Goal: Find specific page/section: Find specific page/section

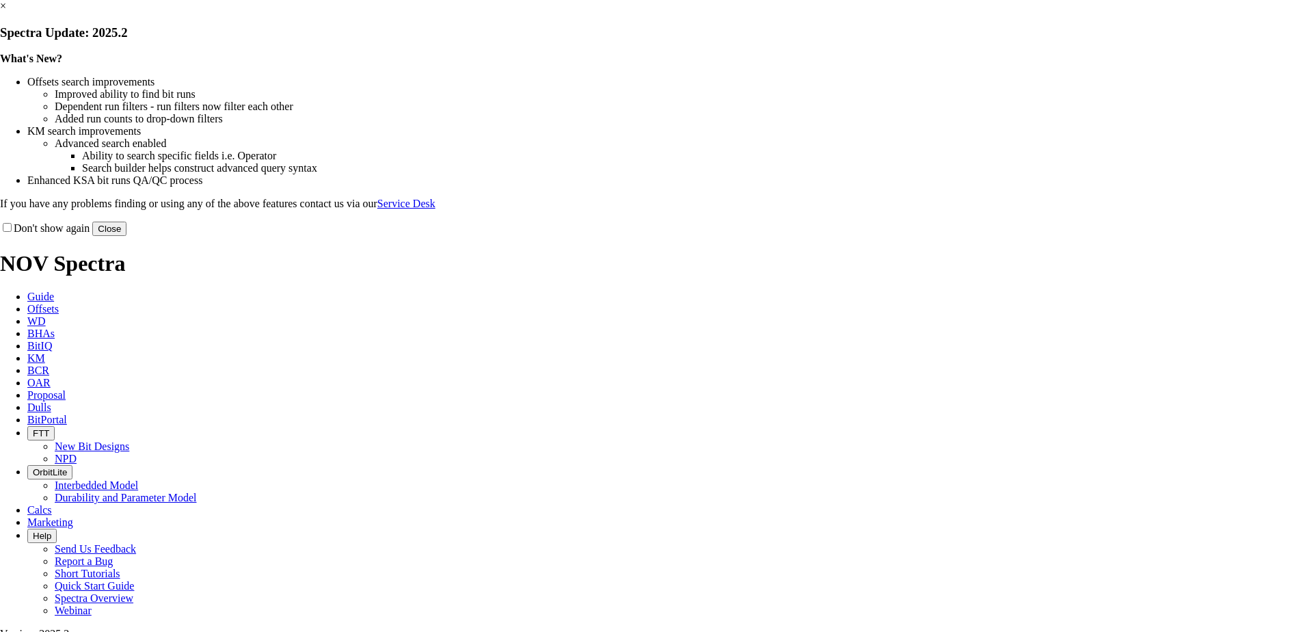
click at [126, 236] on button "Close" at bounding box center [109, 228] width 34 height 14
click at [1070, 236] on div at bounding box center [653, 236] width 1307 height 0
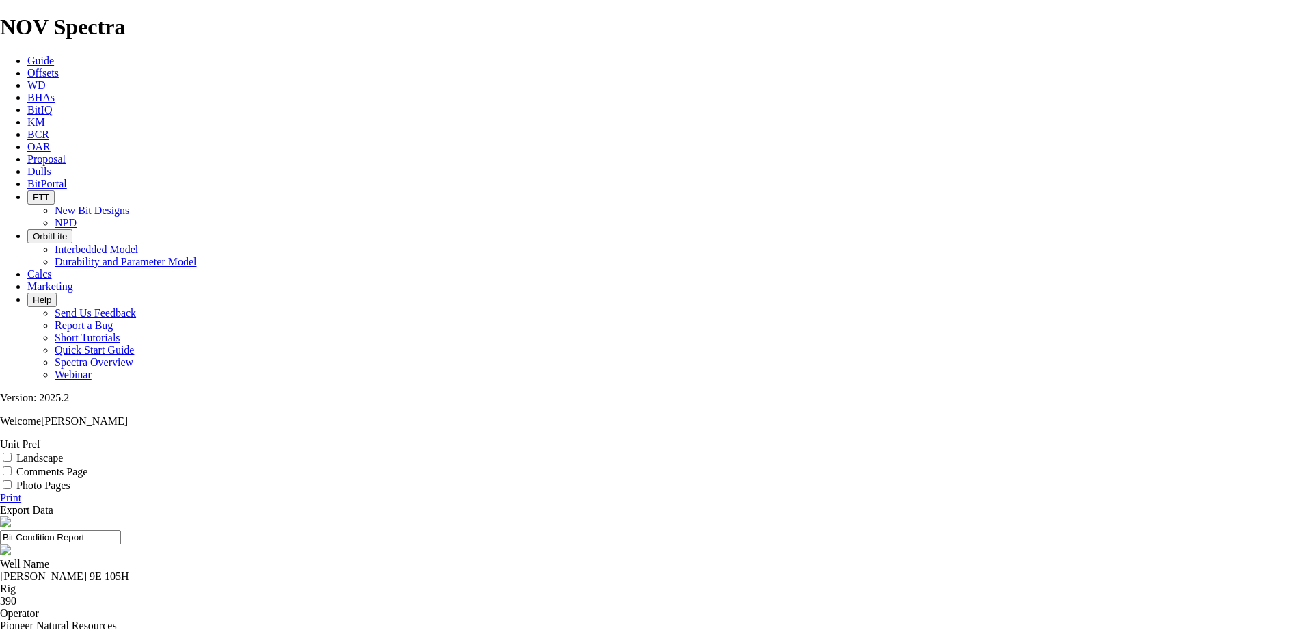
click at [485, 570] on div "[PERSON_NAME] 9E 105H" at bounding box center [653, 576] width 1307 height 12
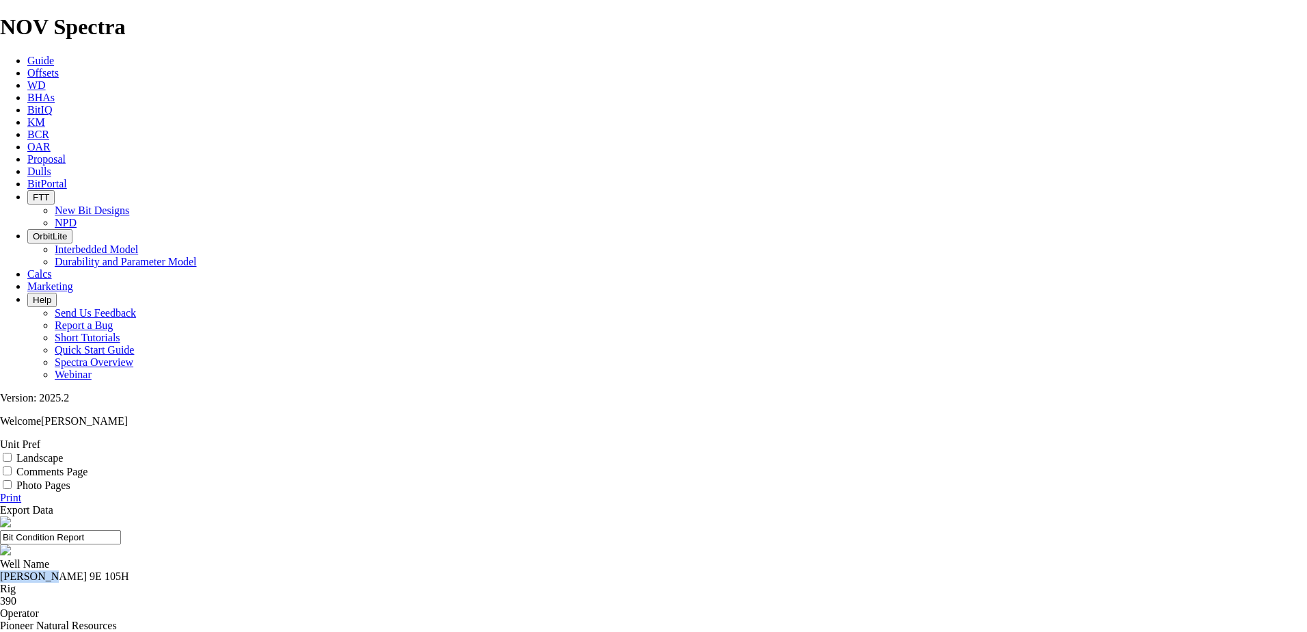
click at [485, 570] on div "[PERSON_NAME] 9E 105H" at bounding box center [653, 576] width 1307 height 12
copy div "[PERSON_NAME] 9E 105H"
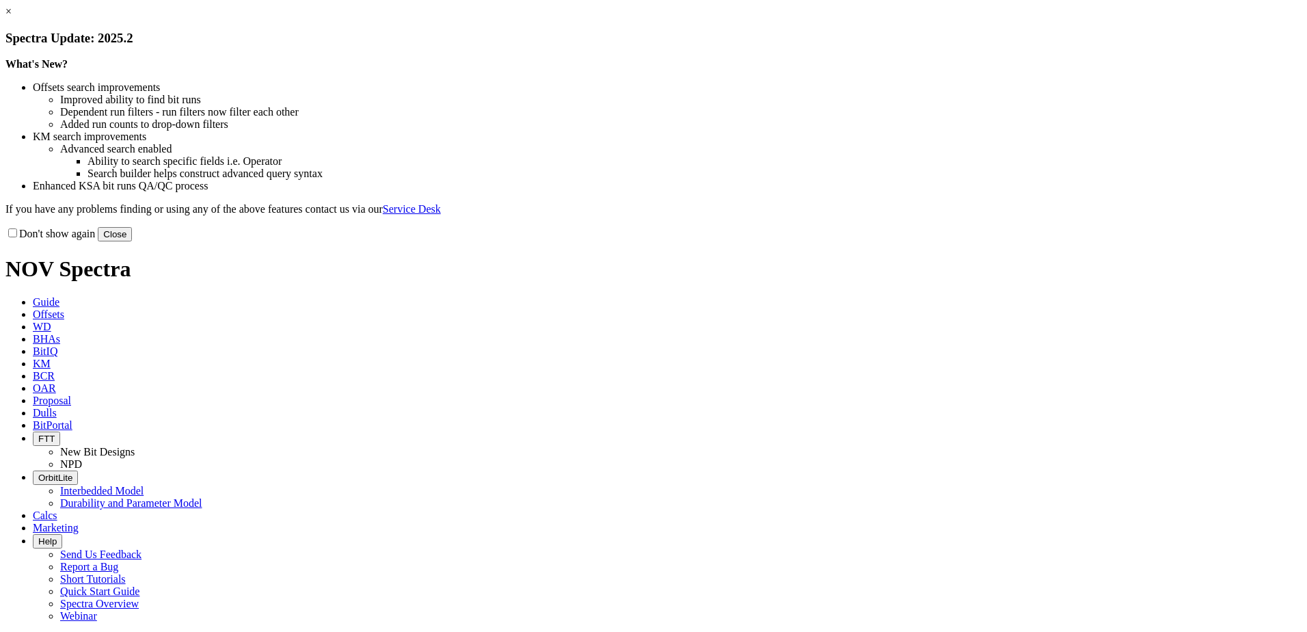
select select "Cutter"
click at [132, 241] on button "Close" at bounding box center [115, 234] width 34 height 14
